Goal: Book appointment/travel/reservation: Book appointment/travel/reservation

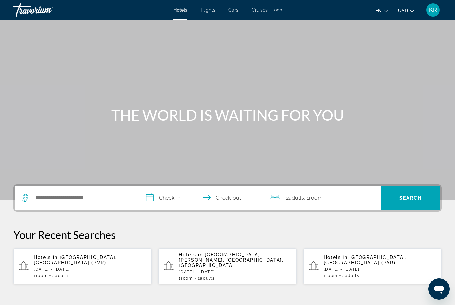
click at [253, 270] on p "[DATE] - [DATE]" at bounding box center [234, 272] width 113 height 5
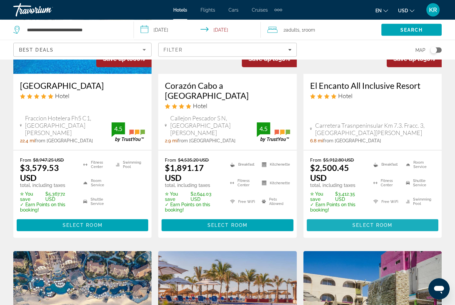
scroll to position [116, 0]
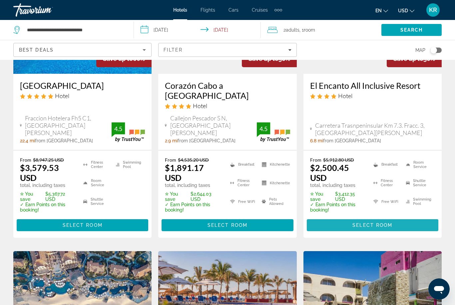
click at [397, 220] on span "Main content" at bounding box center [373, 225] width 132 height 16
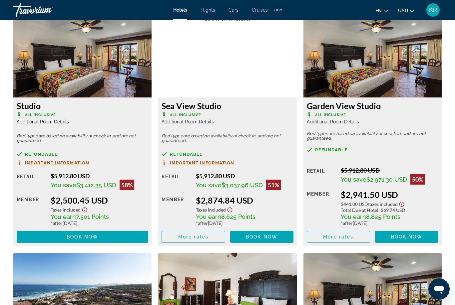
scroll to position [1039, 0]
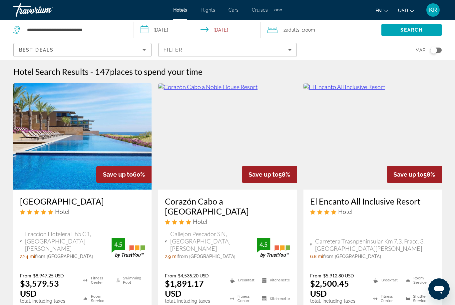
click at [46, 178] on img "Main content" at bounding box center [82, 136] width 138 height 107
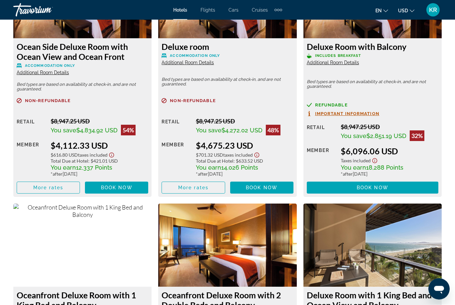
scroll to position [1547, 0]
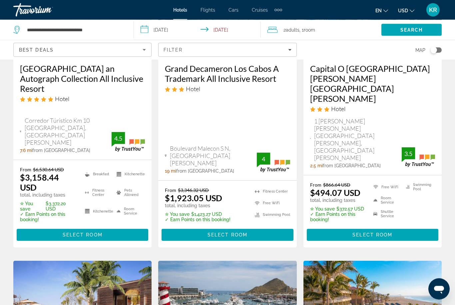
scroll to position [417, 0]
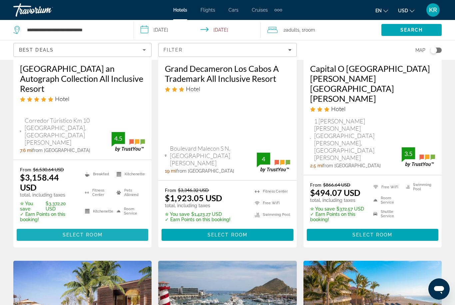
click at [71, 232] on span "Select Room" at bounding box center [83, 234] width 40 height 5
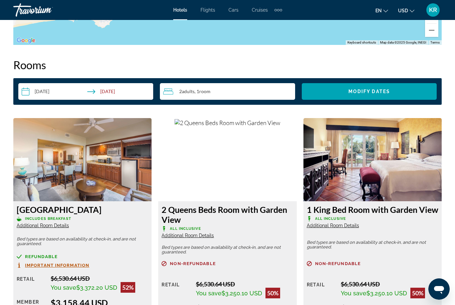
scroll to position [914, 0]
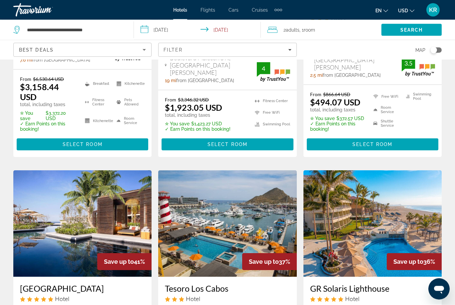
scroll to position [541, 0]
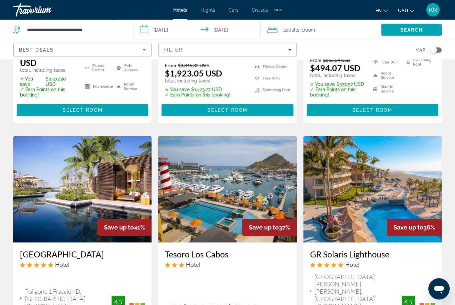
click at [375, 179] on img "Main content" at bounding box center [372, 190] width 138 height 107
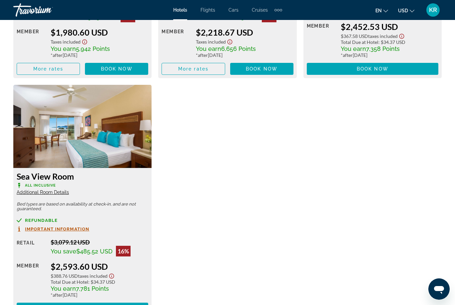
scroll to position [1222, 0]
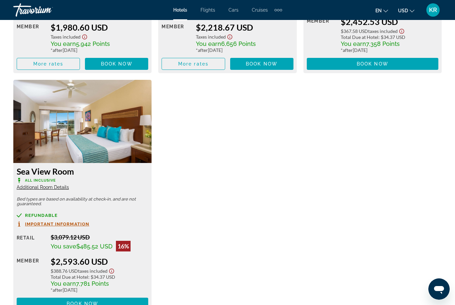
click at [34, 185] on span "Additional Room Details" at bounding box center [43, 187] width 52 height 5
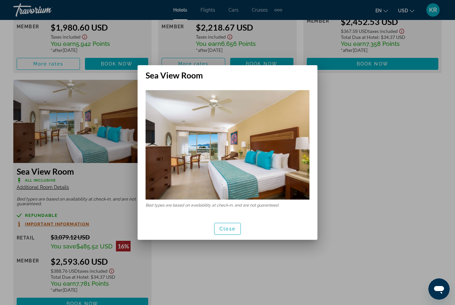
scroll to position [0, 0]
click at [387, 203] on div at bounding box center [227, 152] width 455 height 305
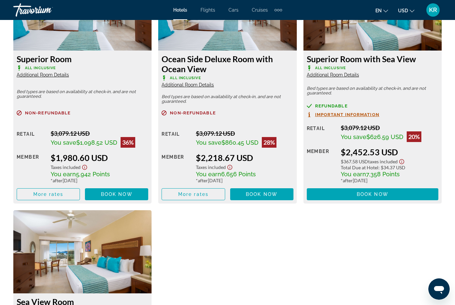
scroll to position [1076, 0]
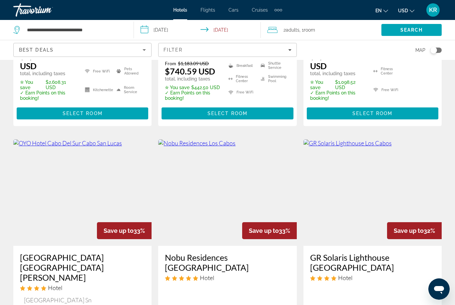
scroll to position [866, 0]
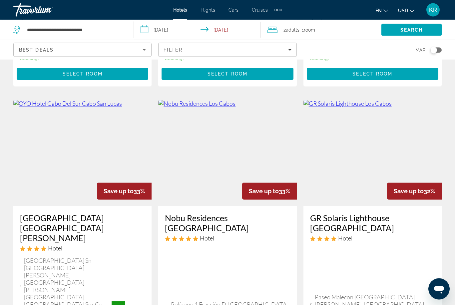
click at [41, 123] on img "Main content" at bounding box center [82, 153] width 138 height 107
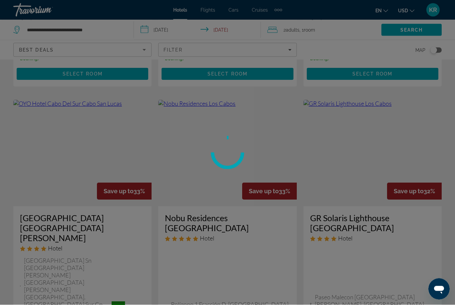
scroll to position [867, 0]
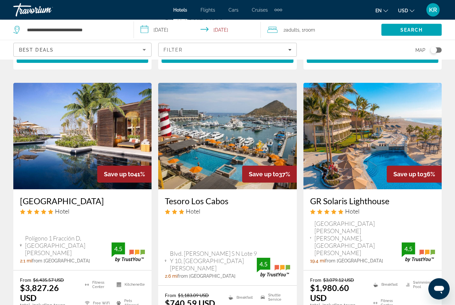
scroll to position [594, 0]
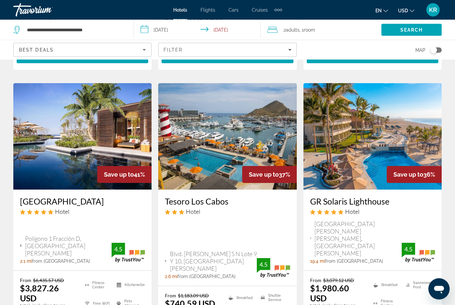
click at [248, 51] on div "Filter" at bounding box center [228, 49] width 128 height 5
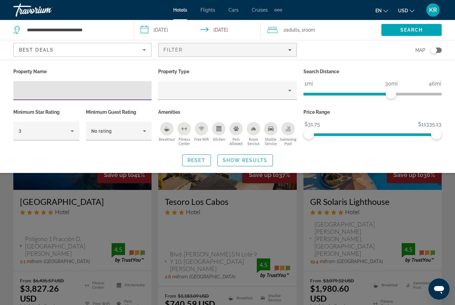
click at [74, 135] on icon "Hotel Filters" at bounding box center [72, 131] width 8 height 8
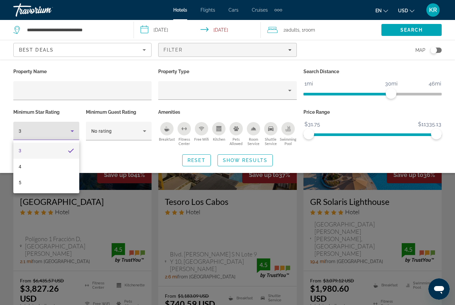
scroll to position [595, 0]
click at [58, 186] on mat-option "5" at bounding box center [46, 183] width 66 height 16
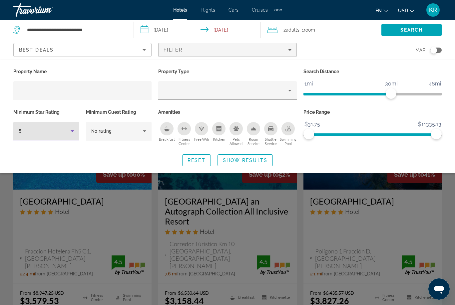
click at [260, 163] on span "Show Results" at bounding box center [245, 160] width 45 height 5
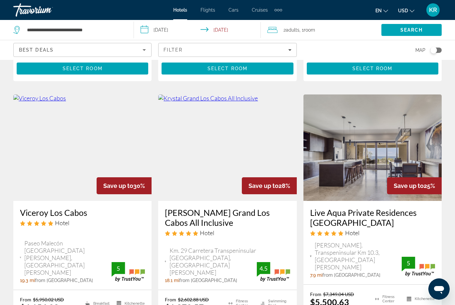
scroll to position [583, 0]
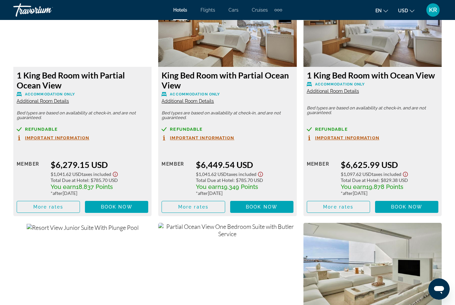
scroll to position [2293, 0]
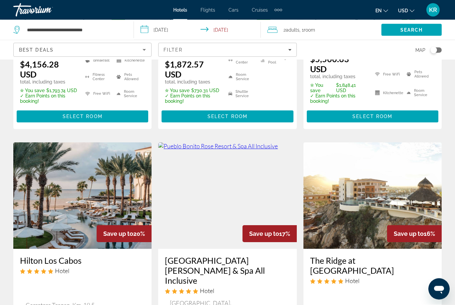
scroll to position [822, 0]
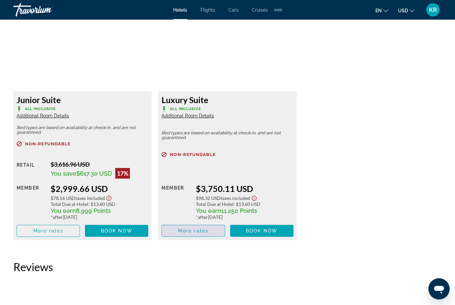
scroll to position [1051, 0]
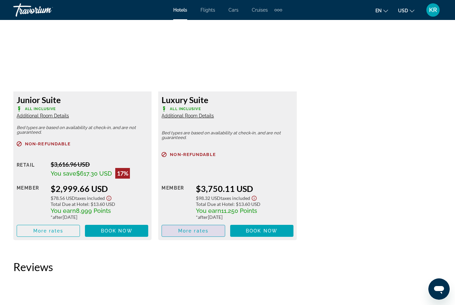
click at [207, 237] on span "Main content" at bounding box center [193, 231] width 63 height 16
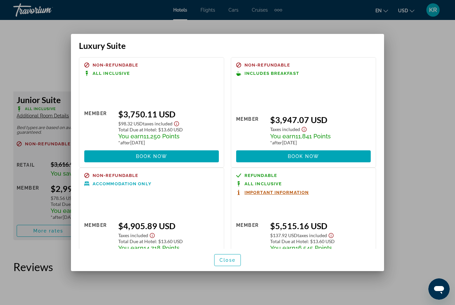
click at [236, 268] on span "button" at bounding box center [227, 260] width 26 height 16
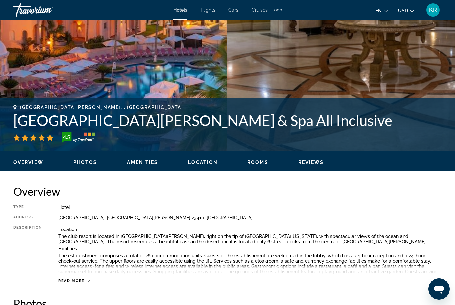
scroll to position [138, 0]
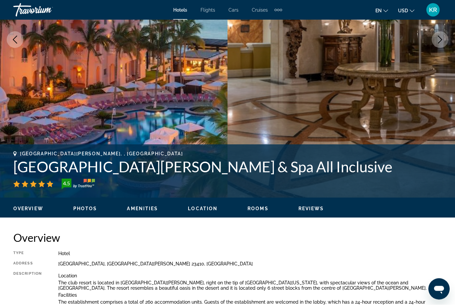
click at [445, 42] on button "Next image" at bounding box center [440, 40] width 17 height 17
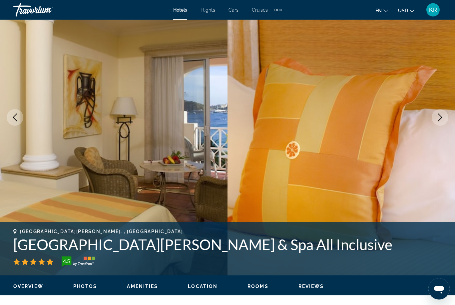
scroll to position [53, 0]
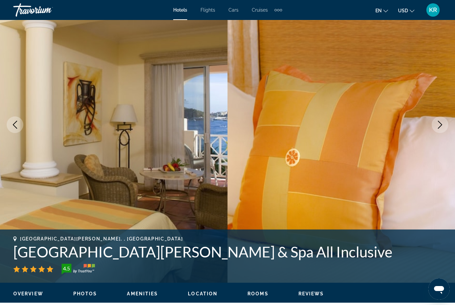
click at [437, 122] on icon "Next image" at bounding box center [440, 125] width 8 height 8
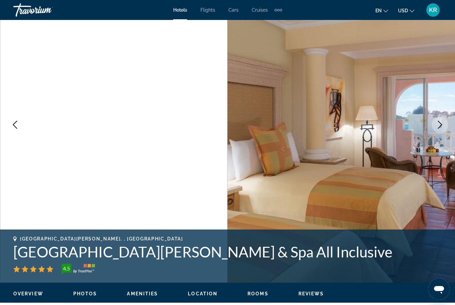
click at [441, 123] on icon "Next image" at bounding box center [440, 125] width 8 height 8
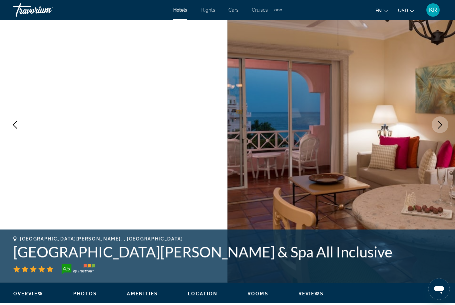
click at [446, 122] on button "Next image" at bounding box center [440, 125] width 17 height 17
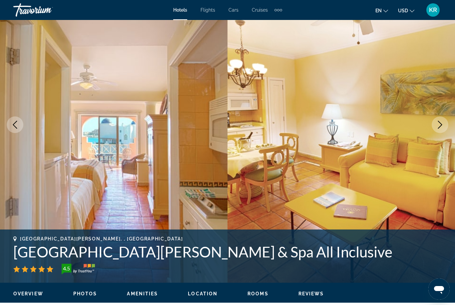
click at [443, 123] on icon "Next image" at bounding box center [440, 125] width 8 height 8
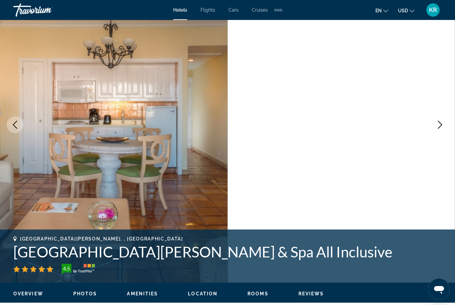
click at [441, 124] on icon "Next image" at bounding box center [440, 125] width 8 height 8
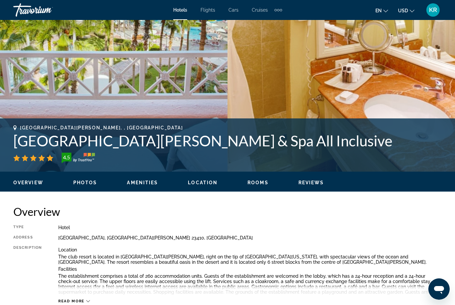
scroll to position [153, 0]
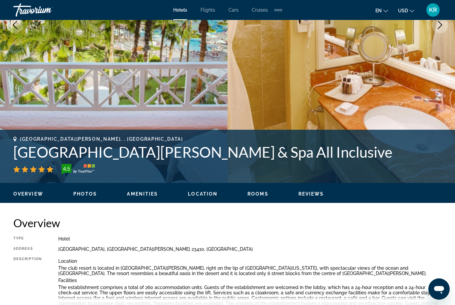
click at [404, 168] on div "4.5" at bounding box center [227, 169] width 428 height 11
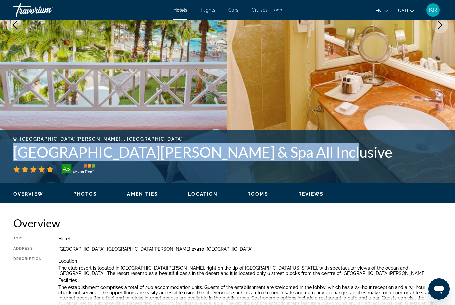
copy h1 "Pueblo Bonito Rose Resort & Spa All Inclusive"
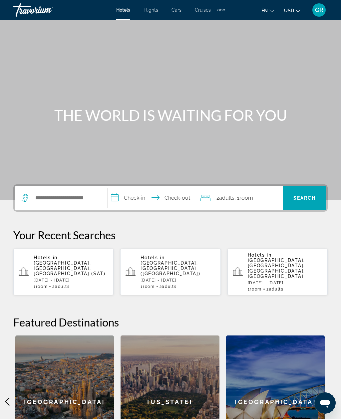
click at [225, 8] on div "Extra navigation items" at bounding box center [221, 10] width 8 height 10
click at [221, 22] on link "Activities" at bounding box center [210, 22] width 26 height 12
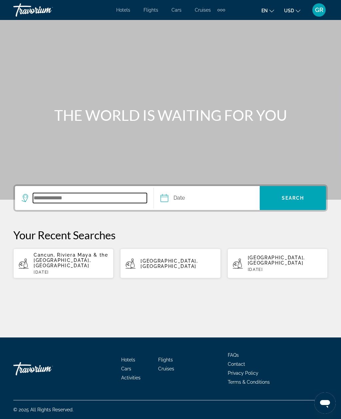
click at [102, 193] on input "Search destination" at bounding box center [90, 198] width 114 height 10
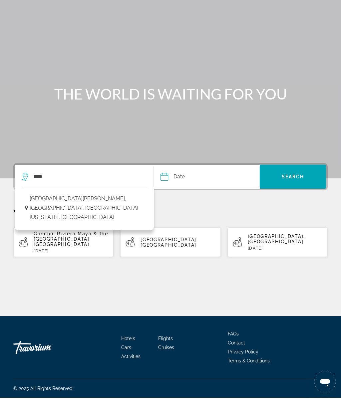
click at [123, 215] on span "[GEOGRAPHIC_DATA][PERSON_NAME], [GEOGRAPHIC_DATA], [GEOGRAPHIC_DATA][US_STATE],…" at bounding box center [87, 229] width 114 height 28
type input "**********"
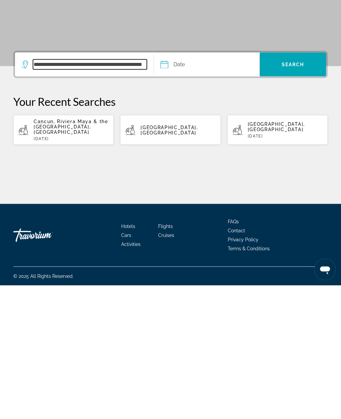
scroll to position [21, 0]
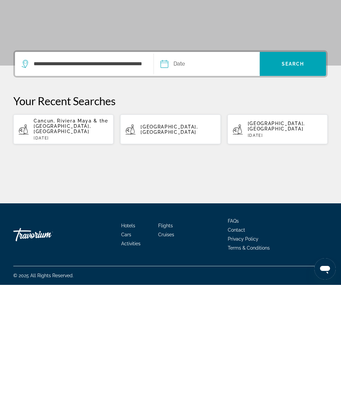
click at [194, 186] on input "Date" at bounding box center [185, 199] width 52 height 26
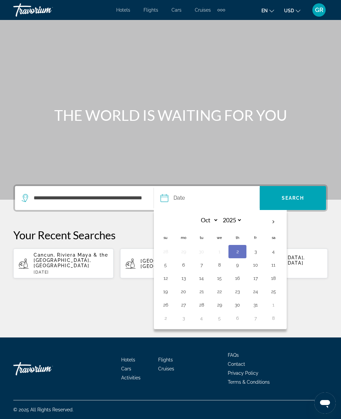
click at [274, 215] on th "Next month" at bounding box center [273, 222] width 18 height 15
click at [276, 215] on th "Next month" at bounding box center [273, 222] width 18 height 15
click at [277, 215] on th "Next month" at bounding box center [273, 222] width 18 height 15
select select "*"
select select "****"
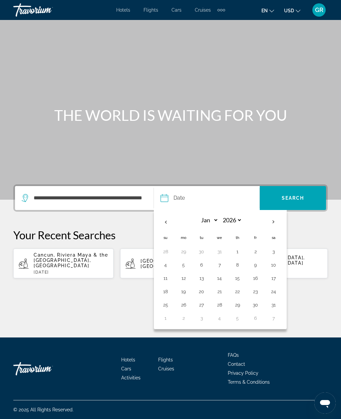
click at [278, 215] on th "Next month" at bounding box center [273, 222] width 18 height 15
select select "*"
click at [278, 274] on button "14" at bounding box center [273, 278] width 11 height 9
type input "**********"
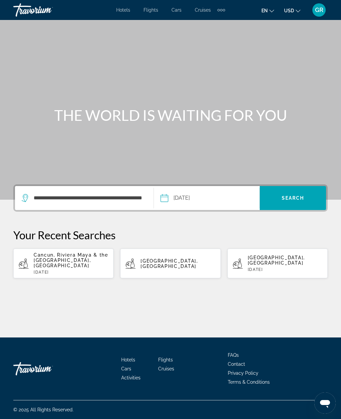
click at [304, 195] on span "Search" at bounding box center [293, 197] width 23 height 5
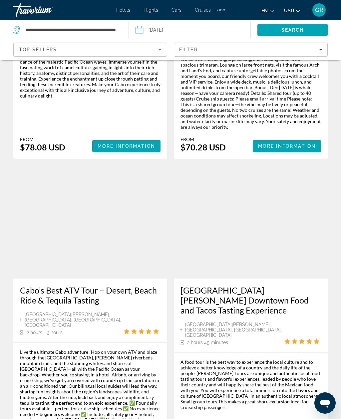
scroll to position [1489, 0]
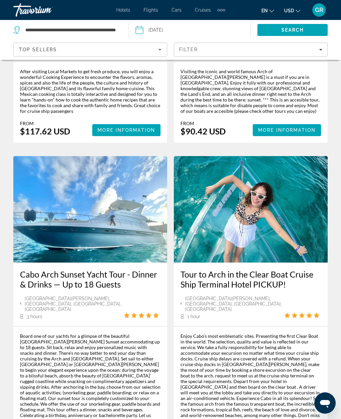
scroll to position [1400, 0]
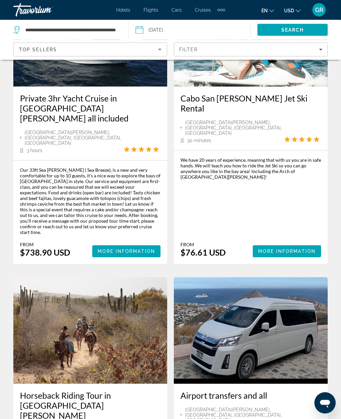
scroll to position [1348, 0]
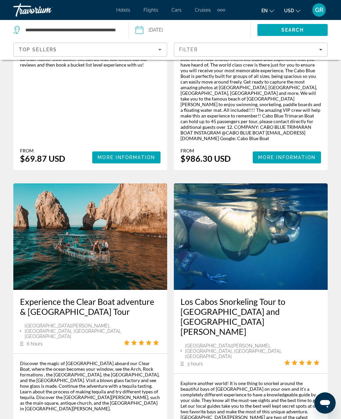
scroll to position [1410, 0]
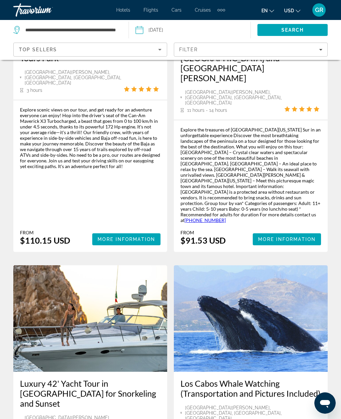
scroll to position [1444, 0]
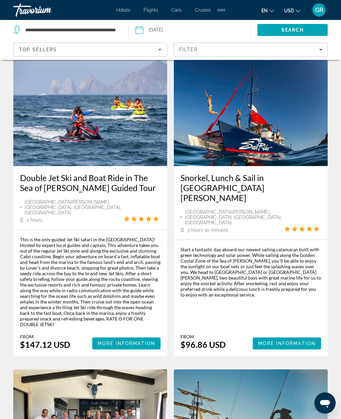
scroll to position [616, 0]
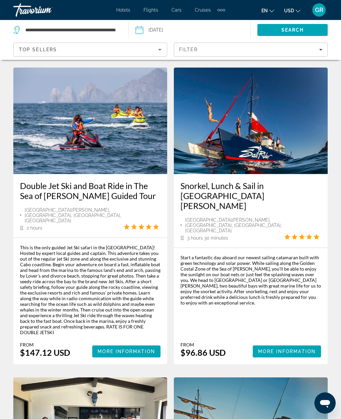
click at [238, 51] on div "Filter" at bounding box center [250, 49] width 143 height 5
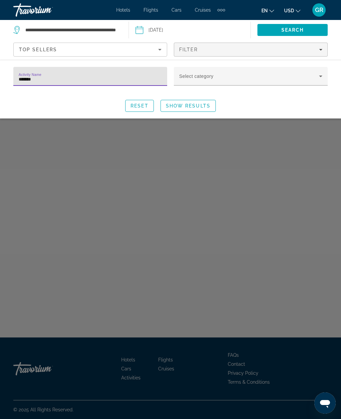
type input "*******"
click at [202, 106] on span "Show Results" at bounding box center [188, 105] width 45 height 5
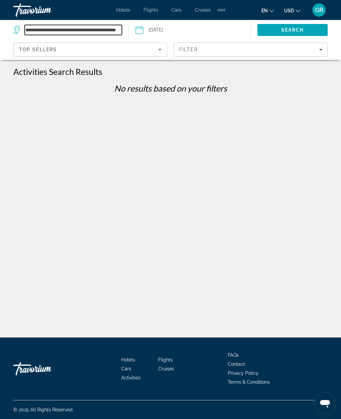
click at [52, 31] on input "**********" at bounding box center [73, 30] width 97 height 10
